Goal: Information Seeking & Learning: Understand process/instructions

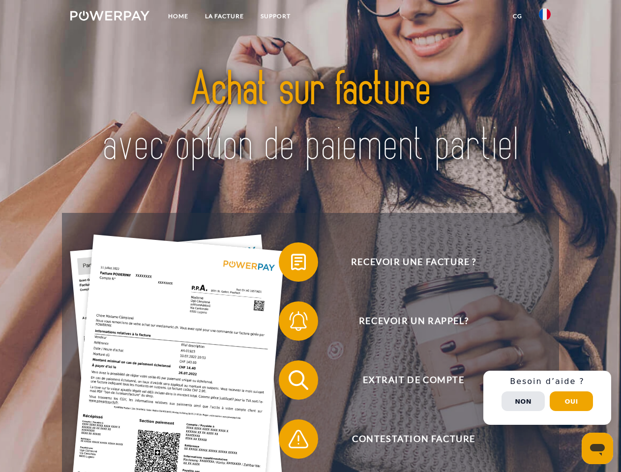
click at [110, 17] on img at bounding box center [109, 16] width 79 height 10
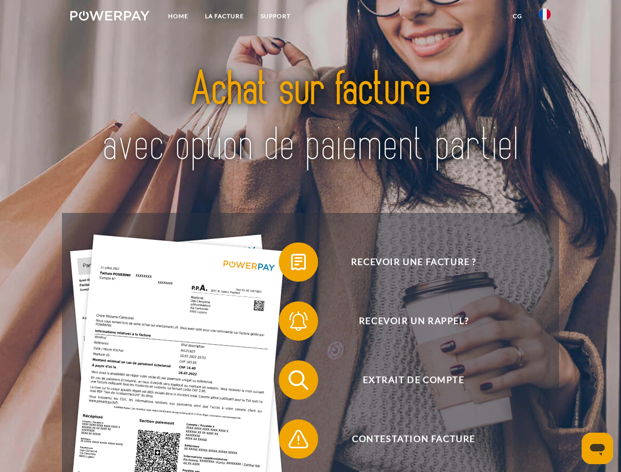
click at [545, 17] on img at bounding box center [545, 14] width 12 height 12
click at [517, 16] on link "CG" at bounding box center [517, 16] width 26 height 18
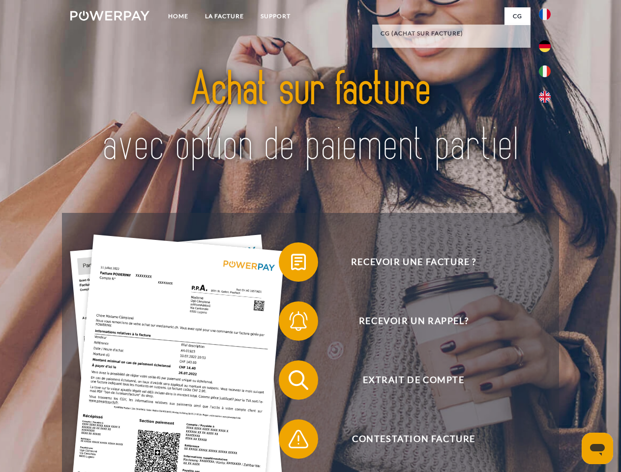
click at [291, 264] on span at bounding box center [283, 261] width 49 height 49
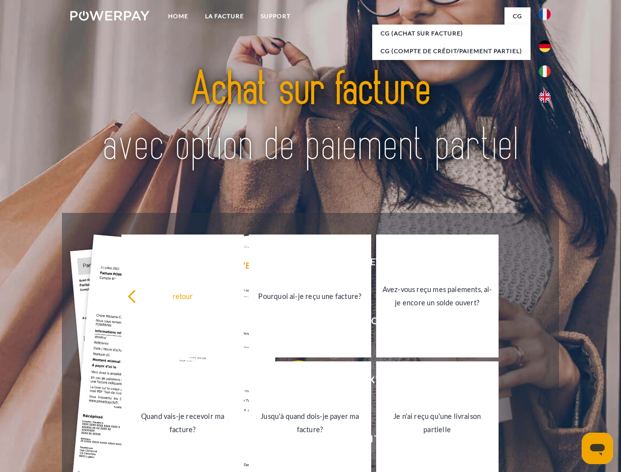
click at [291, 382] on link "Jusqu'à quand dois-je payer ma facture?" at bounding box center [310, 422] width 122 height 123
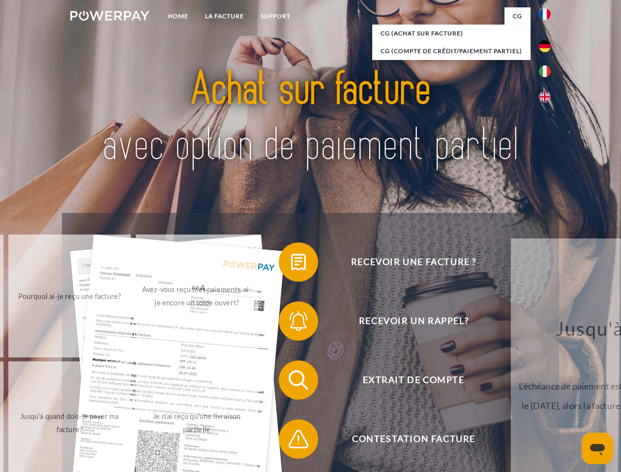
click at [291, 441] on span at bounding box center [283, 438] width 49 height 49
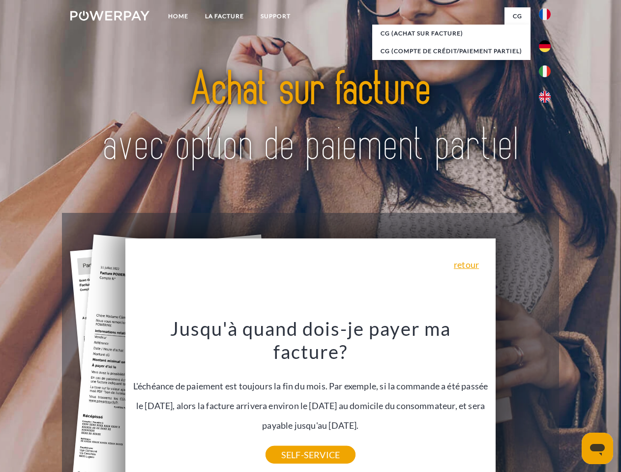
click at [547, 398] on div "Recevoir une facture ? Recevoir un rappel? Extrait de compte retour" at bounding box center [310, 409] width 496 height 393
click at [523, 400] on span "Extrait de compte" at bounding box center [413, 379] width 241 height 39
click at [571, 401] on header "Home LA FACTURE Support" at bounding box center [310, 339] width 621 height 679
